Goal: Find specific fact: Find specific fact

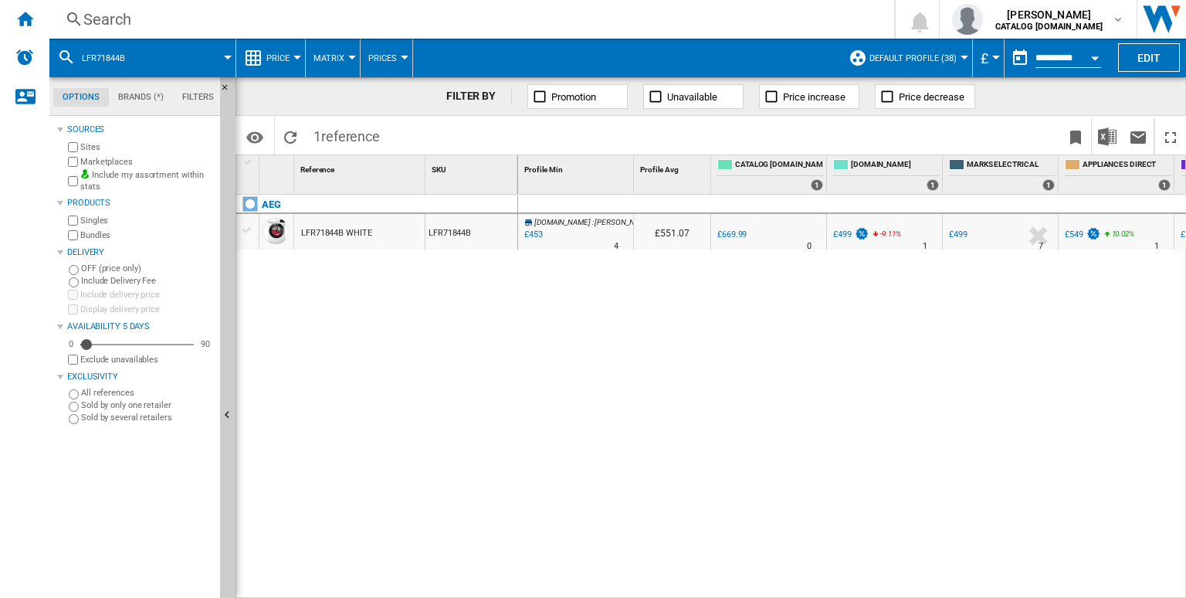
click at [466, 21] on div "Search" at bounding box center [468, 19] width 771 height 22
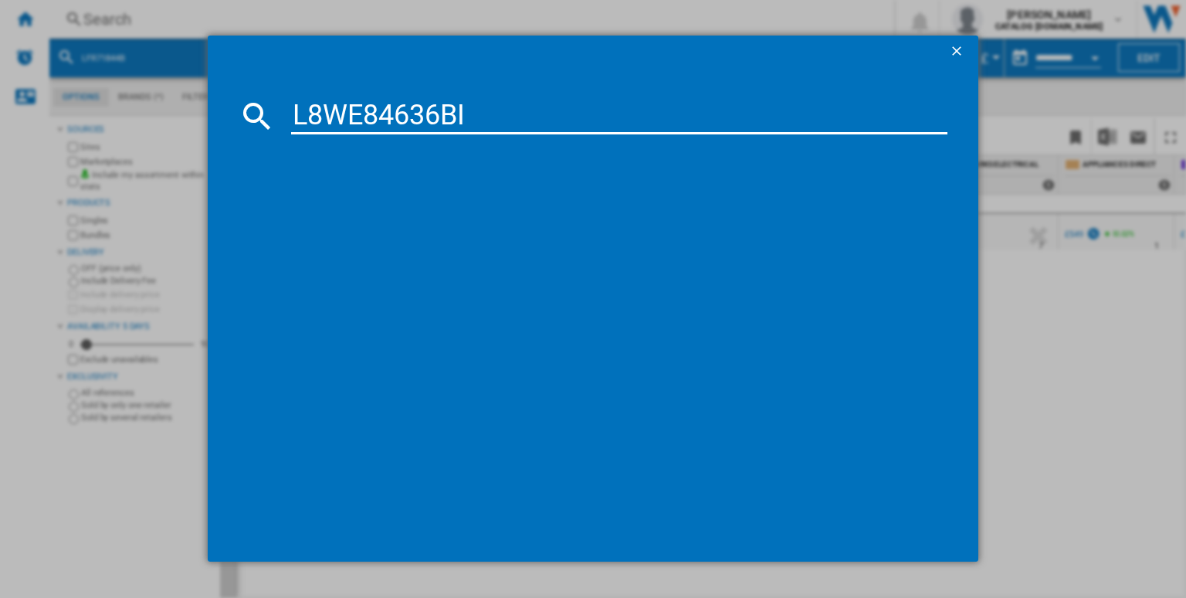
type input "L8WE84636BI"
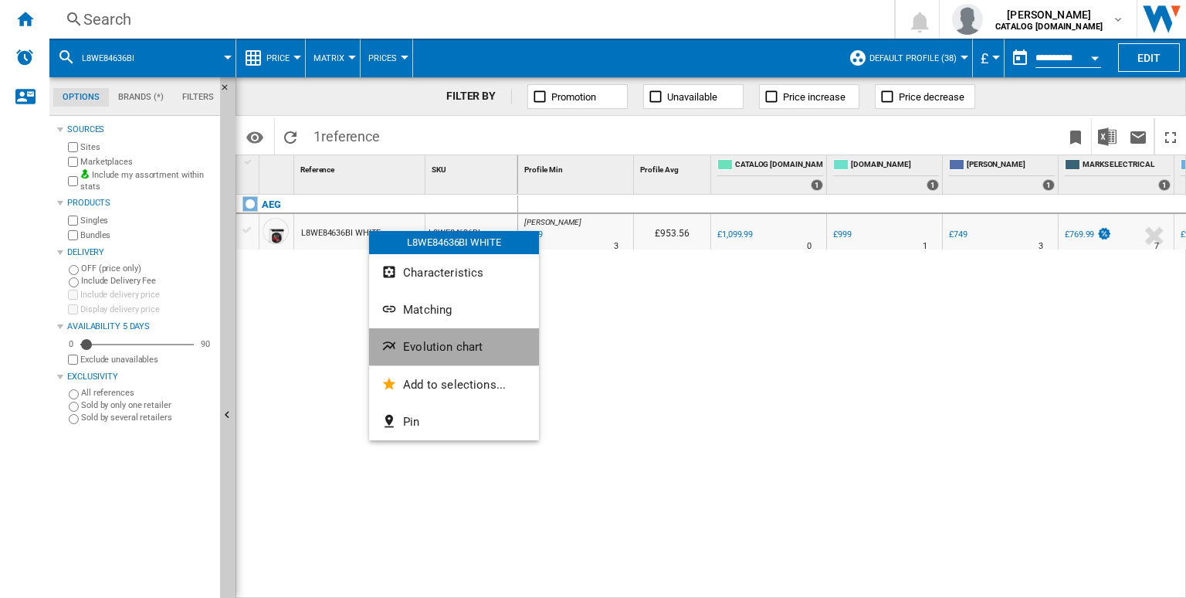
click at [451, 347] on span "Evolution chart" at bounding box center [443, 347] width 80 height 14
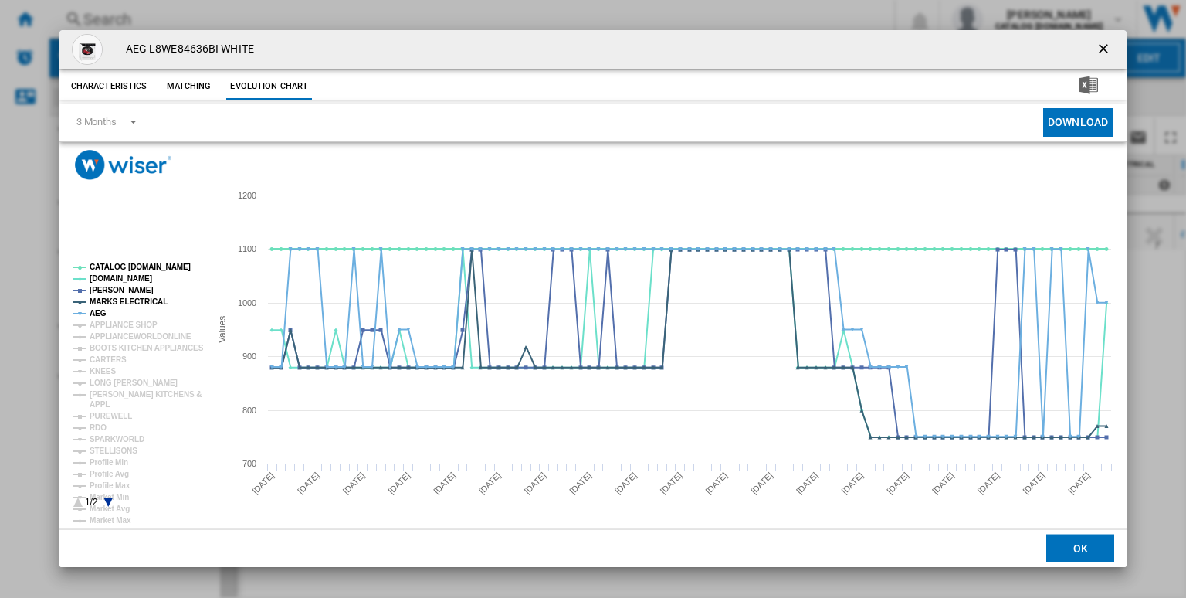
click at [114, 270] on tspan "CATALOG [DOMAIN_NAME]" at bounding box center [140, 267] width 101 height 8
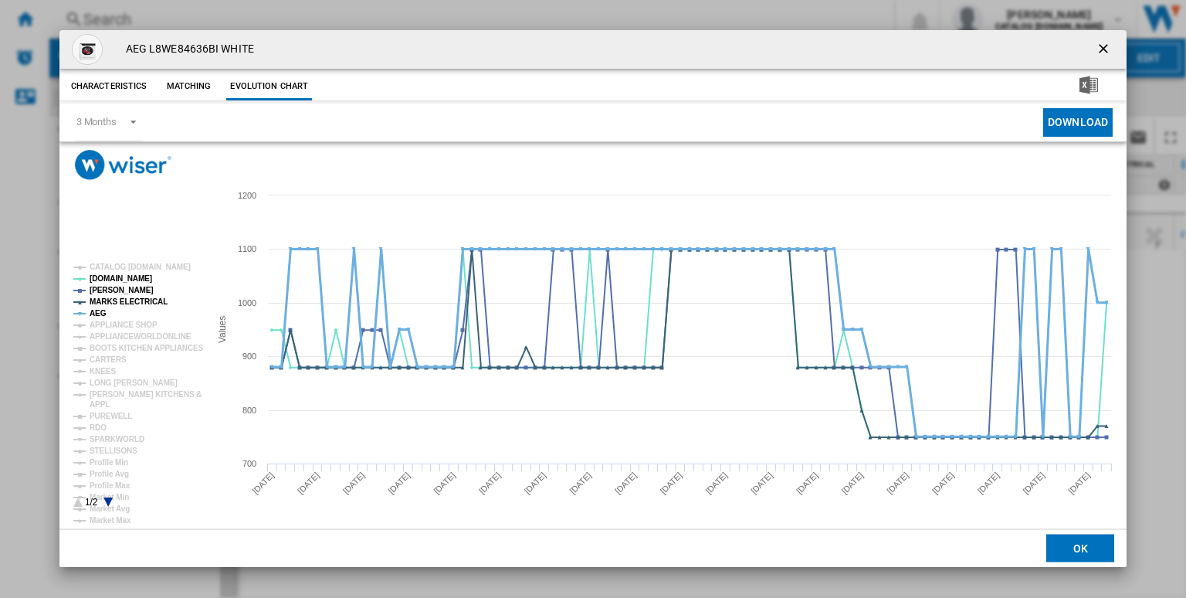
click at [97, 310] on tspan "AEG" at bounding box center [98, 313] width 17 height 8
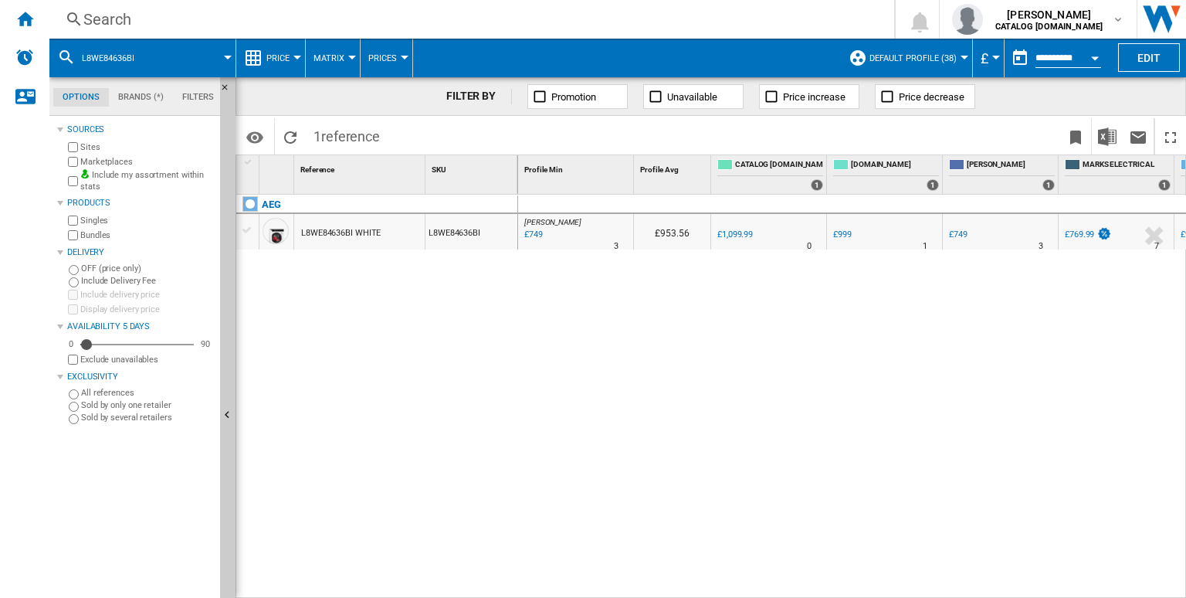
click at [473, 13] on div "Search" at bounding box center [468, 19] width 771 height 22
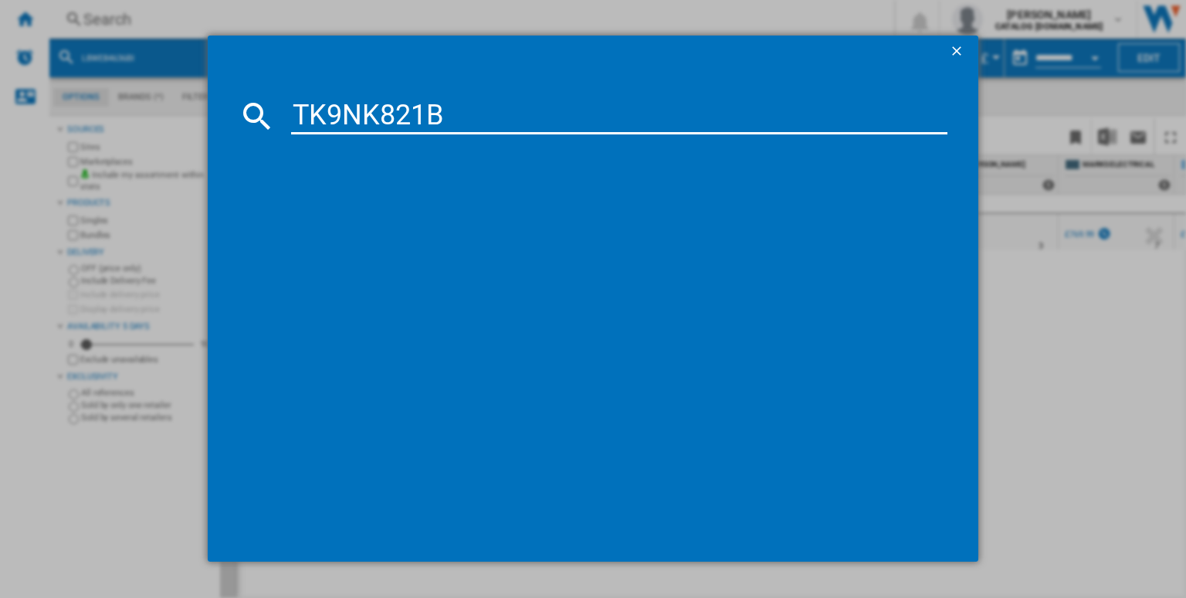
type input "TK9NK821B"
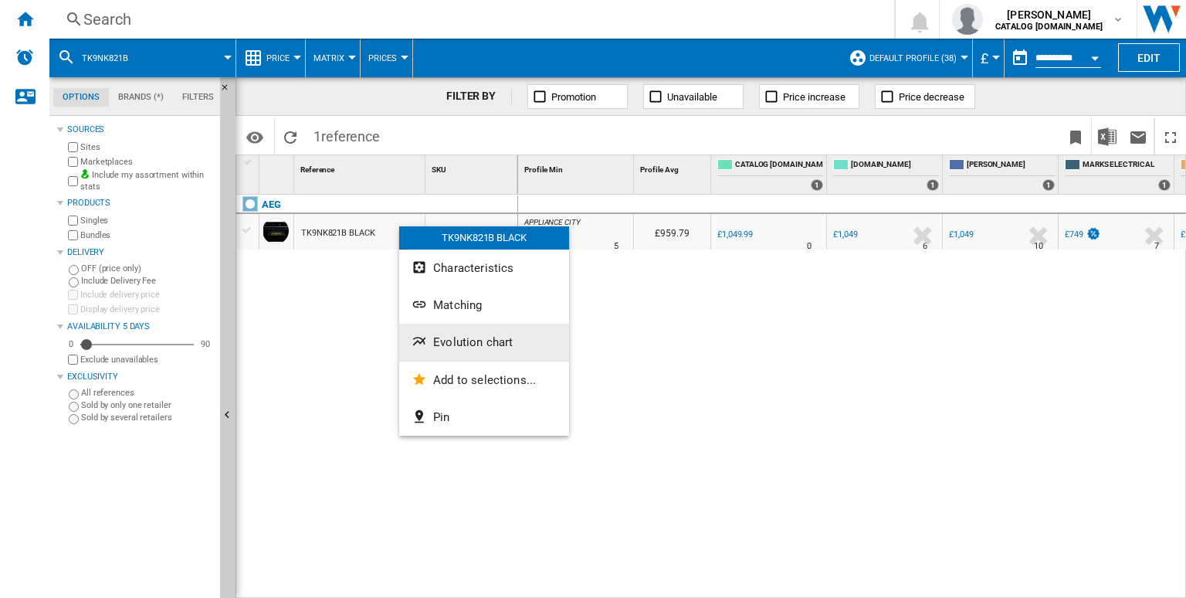
click at [464, 329] on button "Evolution chart" at bounding box center [484, 342] width 170 height 37
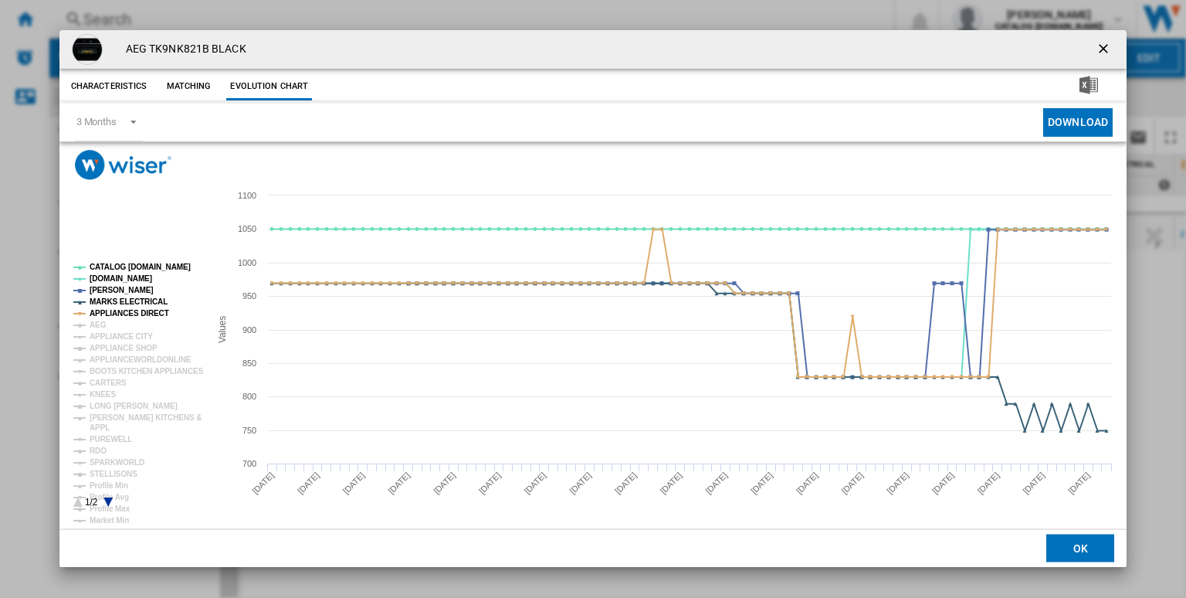
click at [139, 262] on rect "Product popup" at bounding box center [135, 385] width 136 height 256
click at [128, 264] on tspan "CATALOG [DOMAIN_NAME]" at bounding box center [140, 267] width 101 height 8
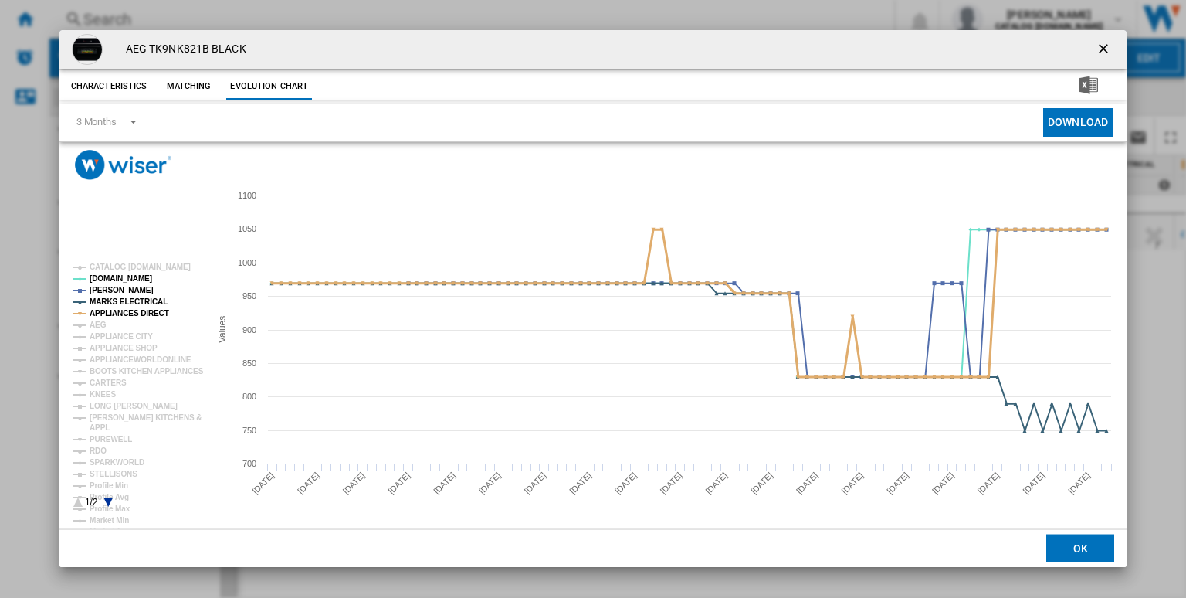
click at [135, 309] on tspan "APPLIANCES DIRECT" at bounding box center [130, 313] width 80 height 8
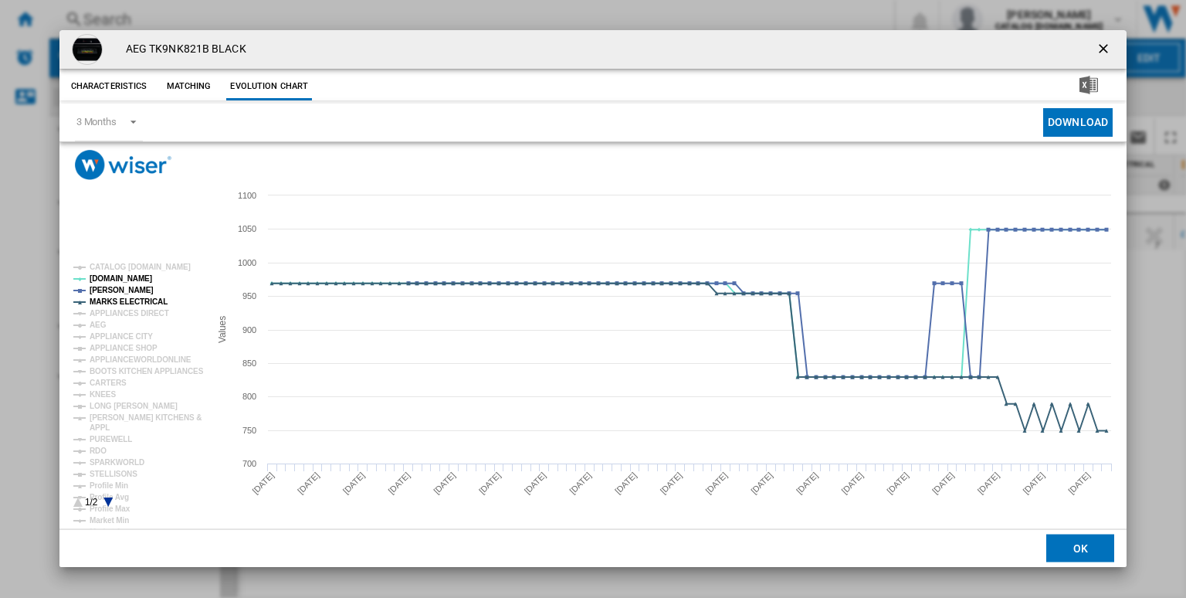
click at [1100, 55] on ng-md-icon "getI18NText('BUTTONS.CLOSE_DIALOG')" at bounding box center [1105, 50] width 19 height 19
